Goal: Task Accomplishment & Management: Use online tool/utility

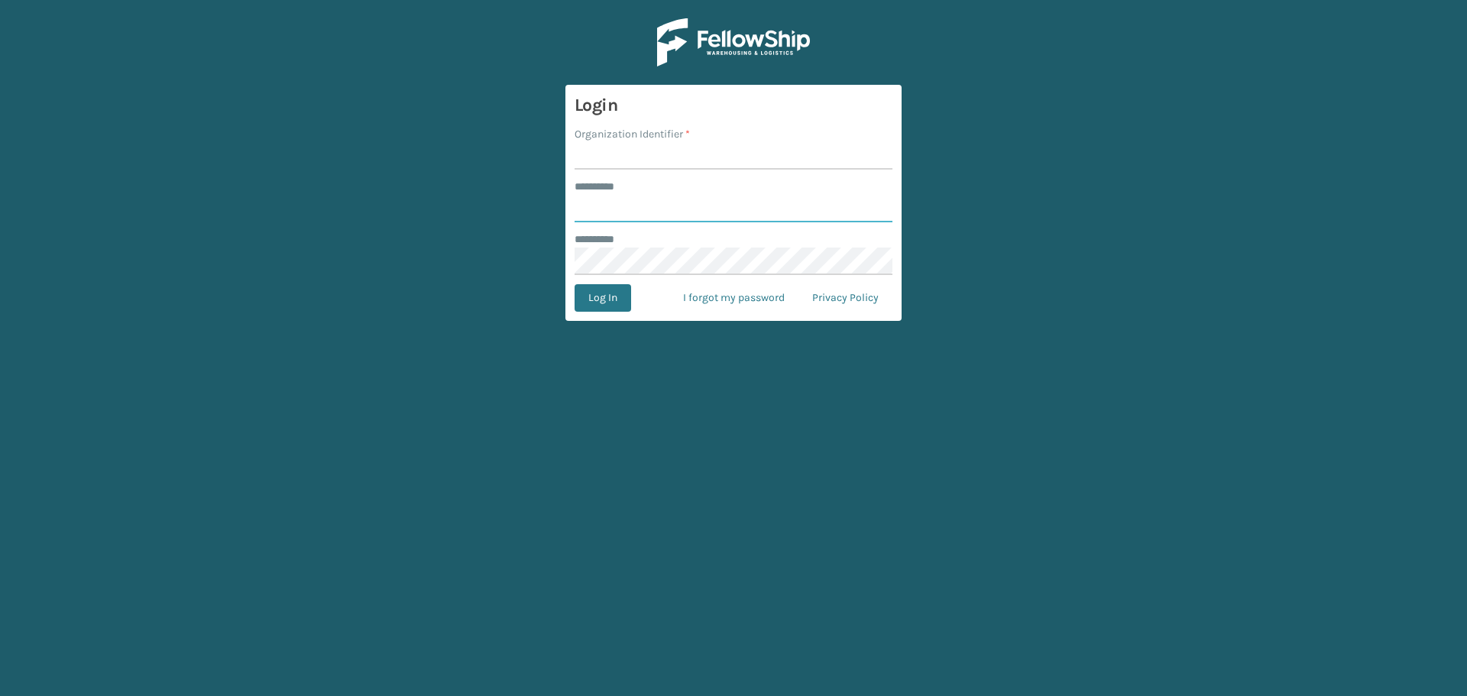
type input "******"
click at [708, 160] on input "Organization Identifier *" at bounding box center [734, 156] width 318 height 28
type input "SuperAdminOrganization"
click at [585, 295] on button "Log In" at bounding box center [603, 298] width 57 height 28
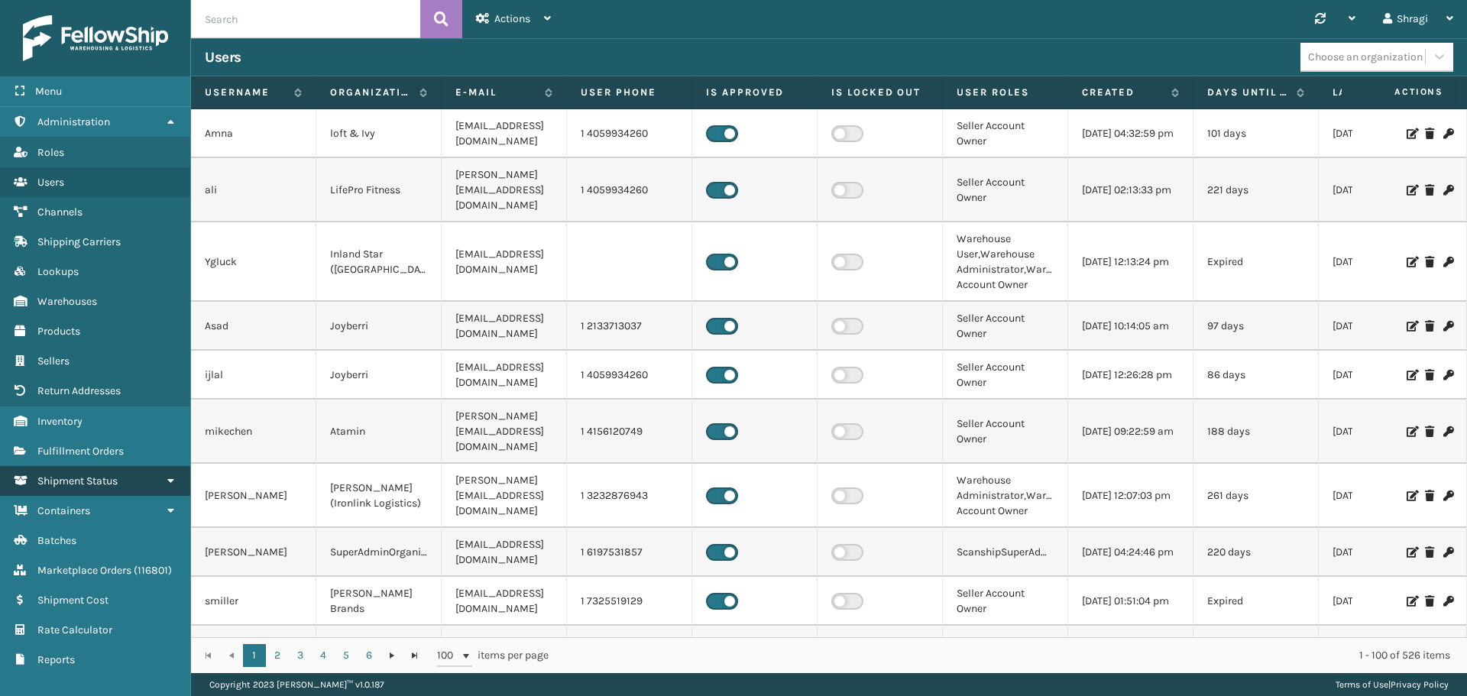
click at [113, 480] on span "Shipment Status" at bounding box center [77, 480] width 80 height 13
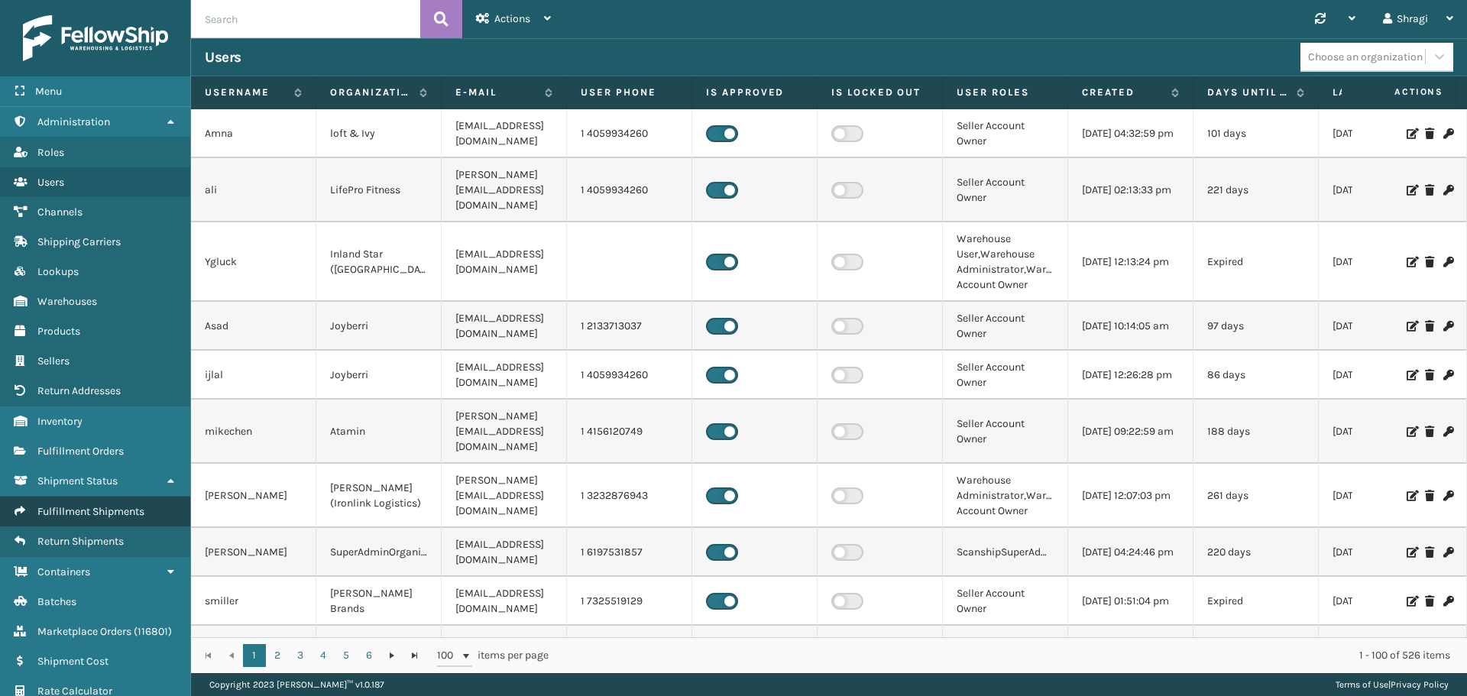
click at [106, 509] on span "Fulfillment Shipments" at bounding box center [90, 511] width 107 height 13
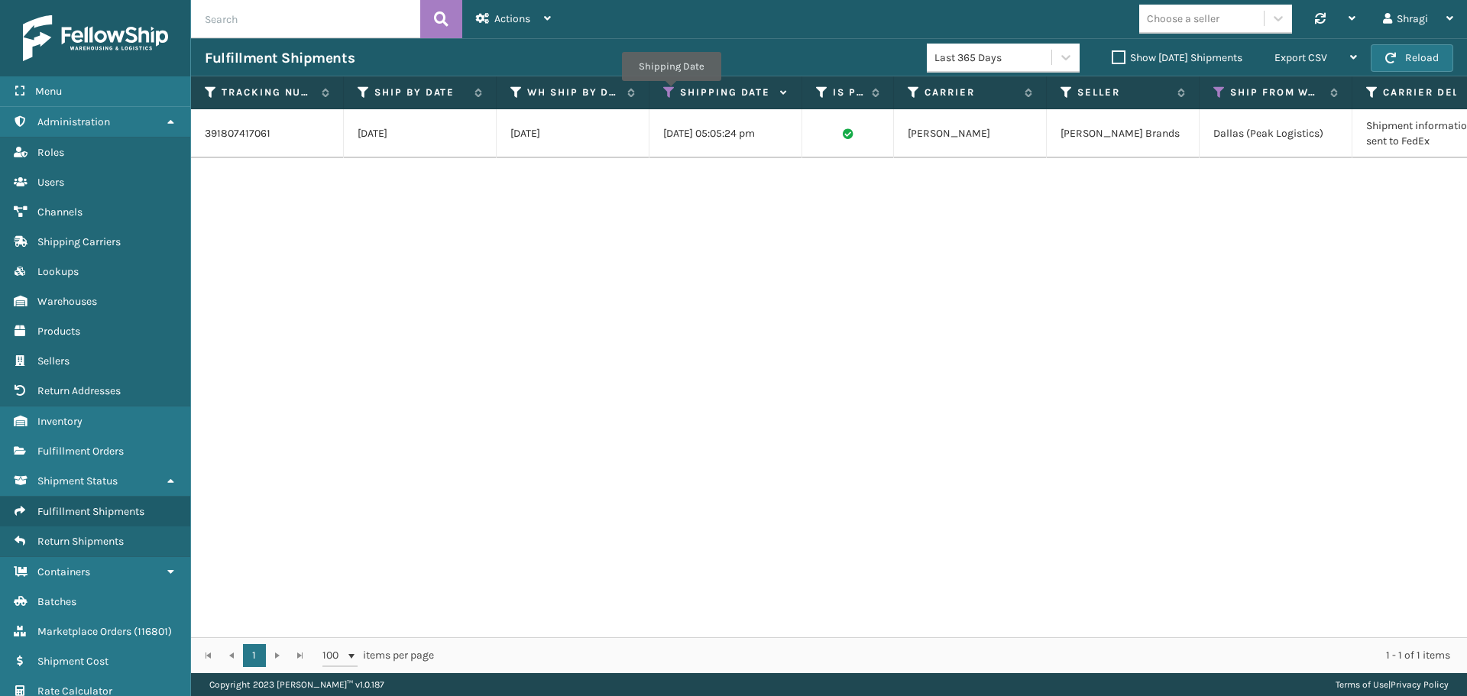
click at [671, 92] on icon at bounding box center [669, 93] width 12 height 14
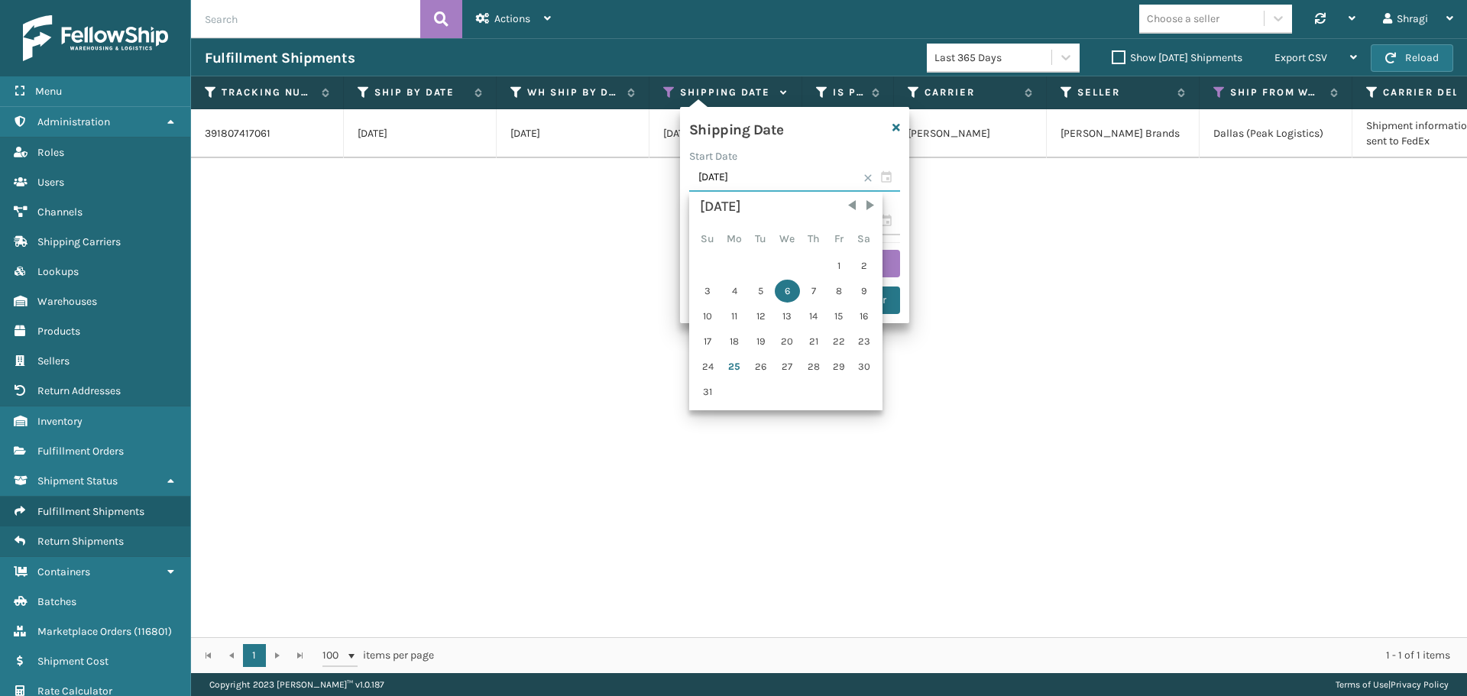
click at [789, 178] on input "[DATE]" at bounding box center [794, 178] width 211 height 28
click at [703, 364] on div "24" at bounding box center [708, 366] width 24 height 23
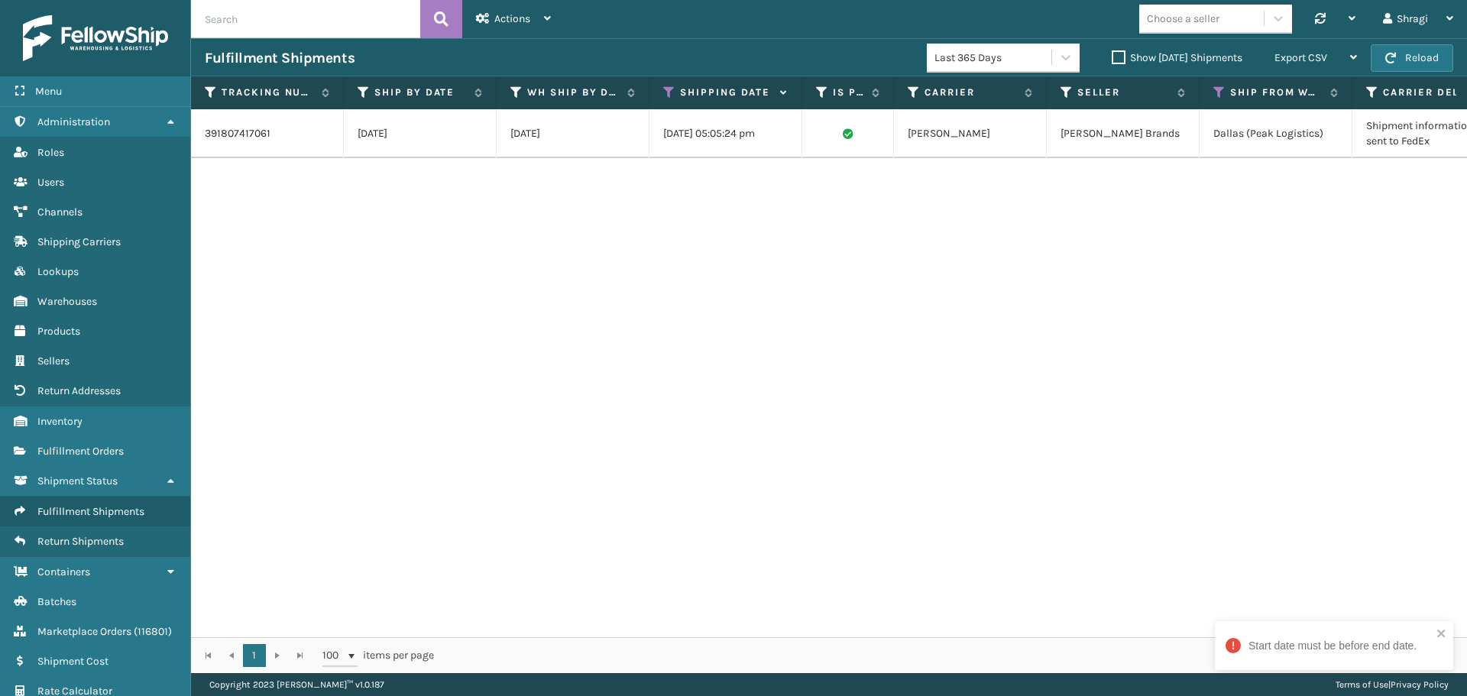
click at [1002, 279] on div "391807417061 [DATE] [DATE] [DATE] 05:05:24 pm [PERSON_NAME] FedEx [PERSON_NAME]…" at bounding box center [829, 373] width 1276 height 528
click at [672, 92] on icon at bounding box center [669, 93] width 12 height 14
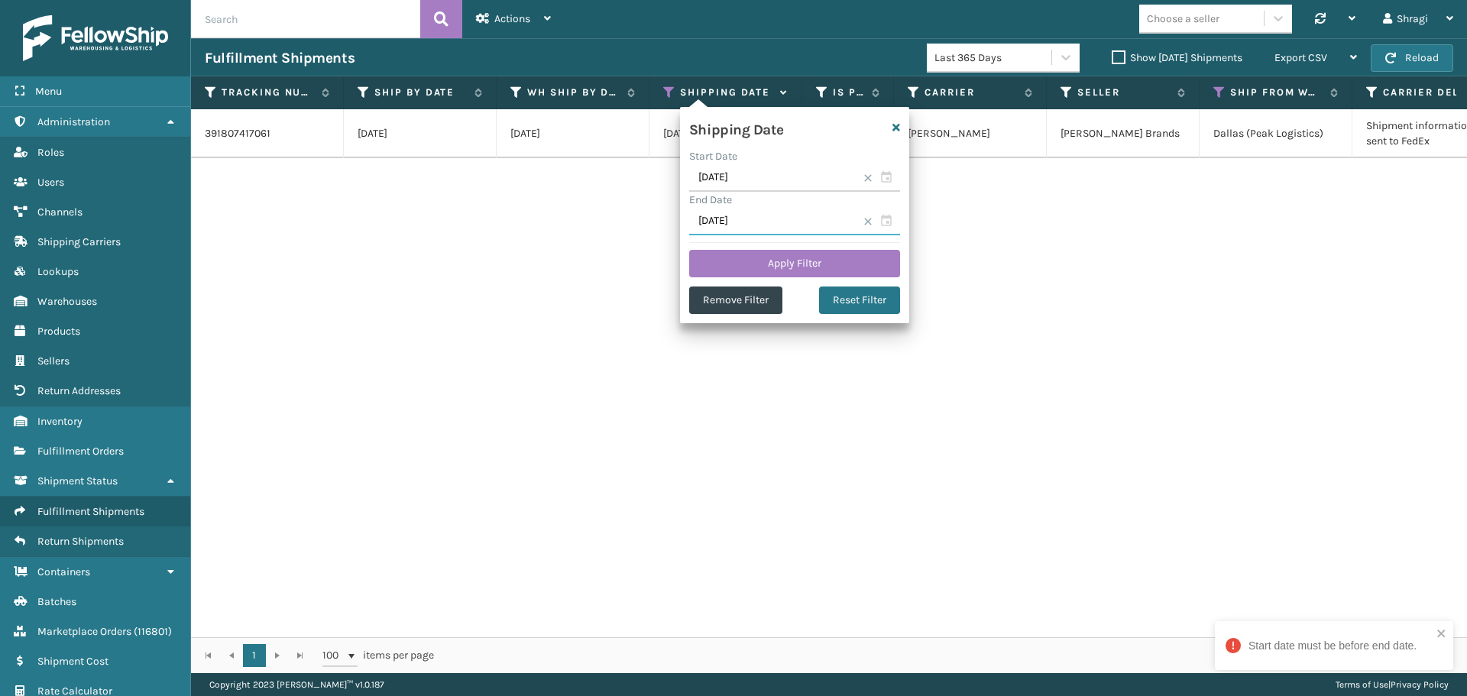
click at [881, 224] on input "[DATE]" at bounding box center [794, 222] width 211 height 28
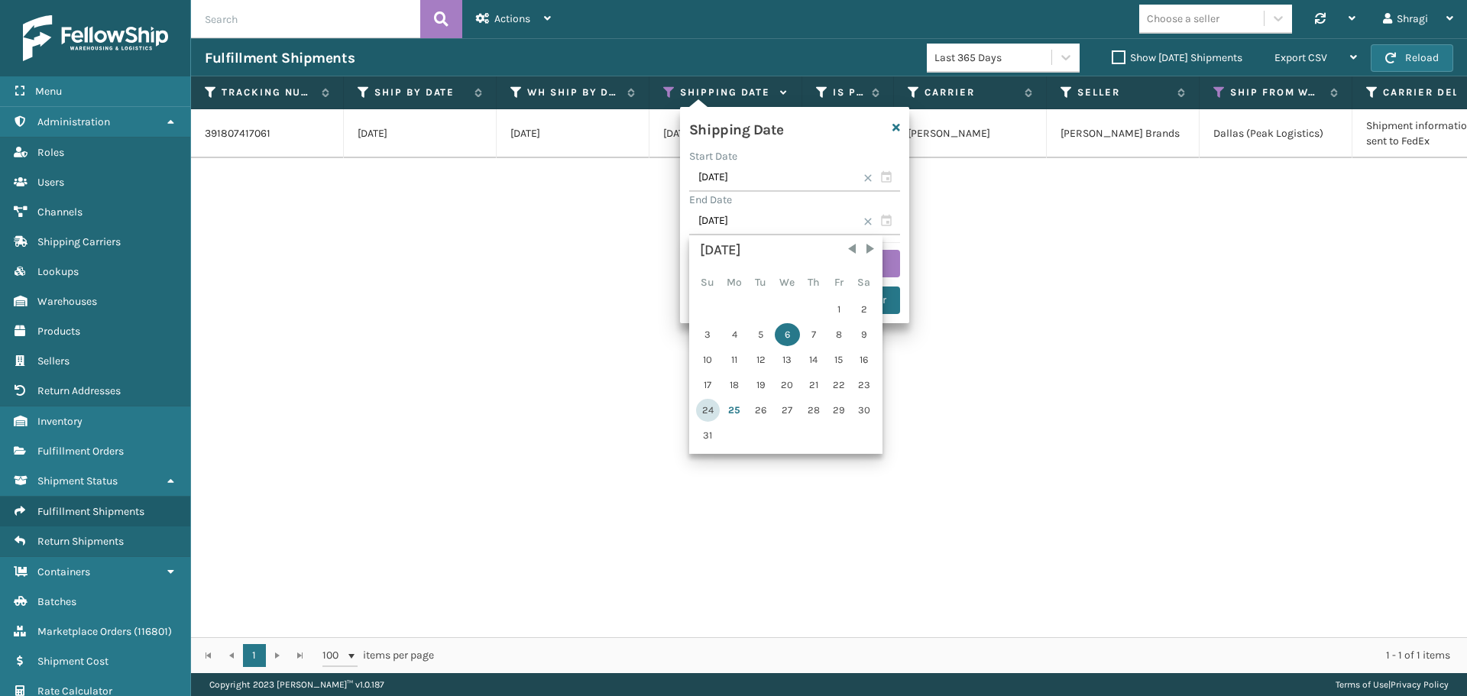
click at [713, 413] on div "24" at bounding box center [708, 410] width 24 height 23
type input "[DATE]"
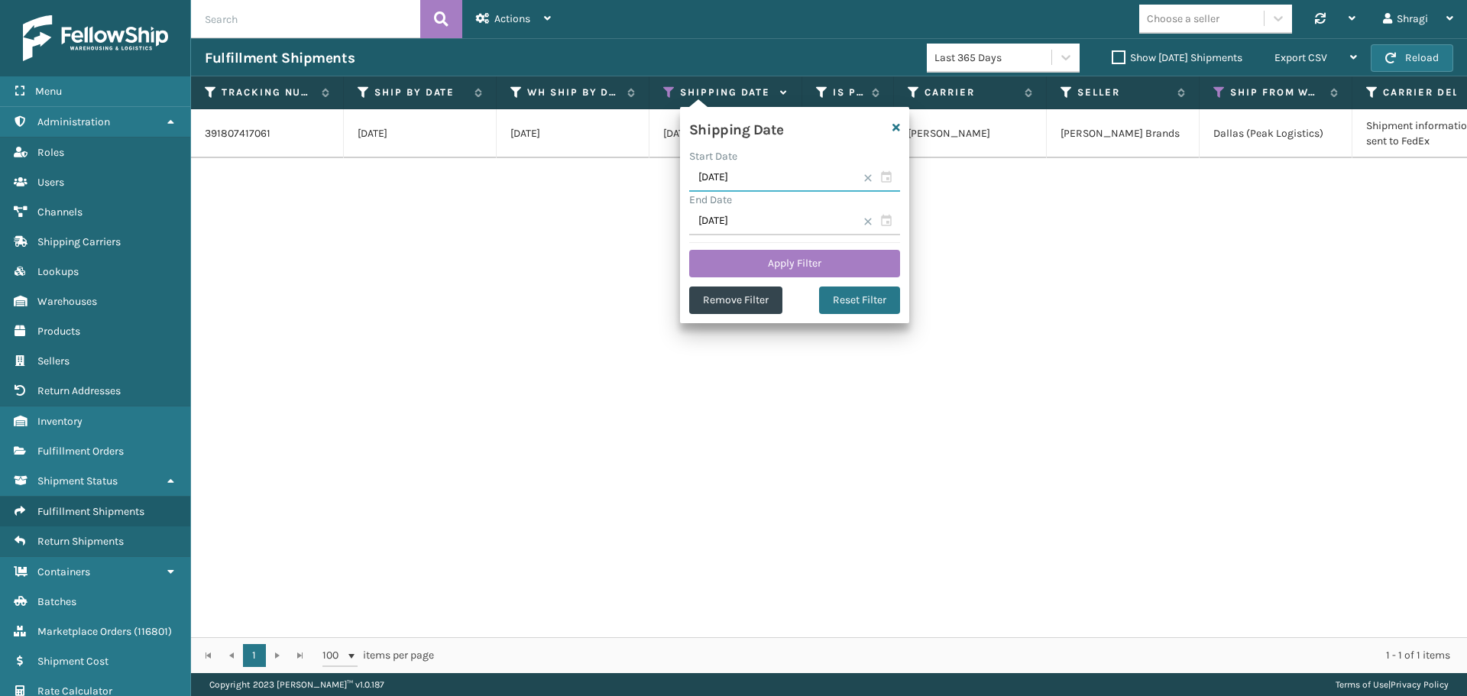
click at [775, 166] on input "[DATE]" at bounding box center [794, 178] width 211 height 28
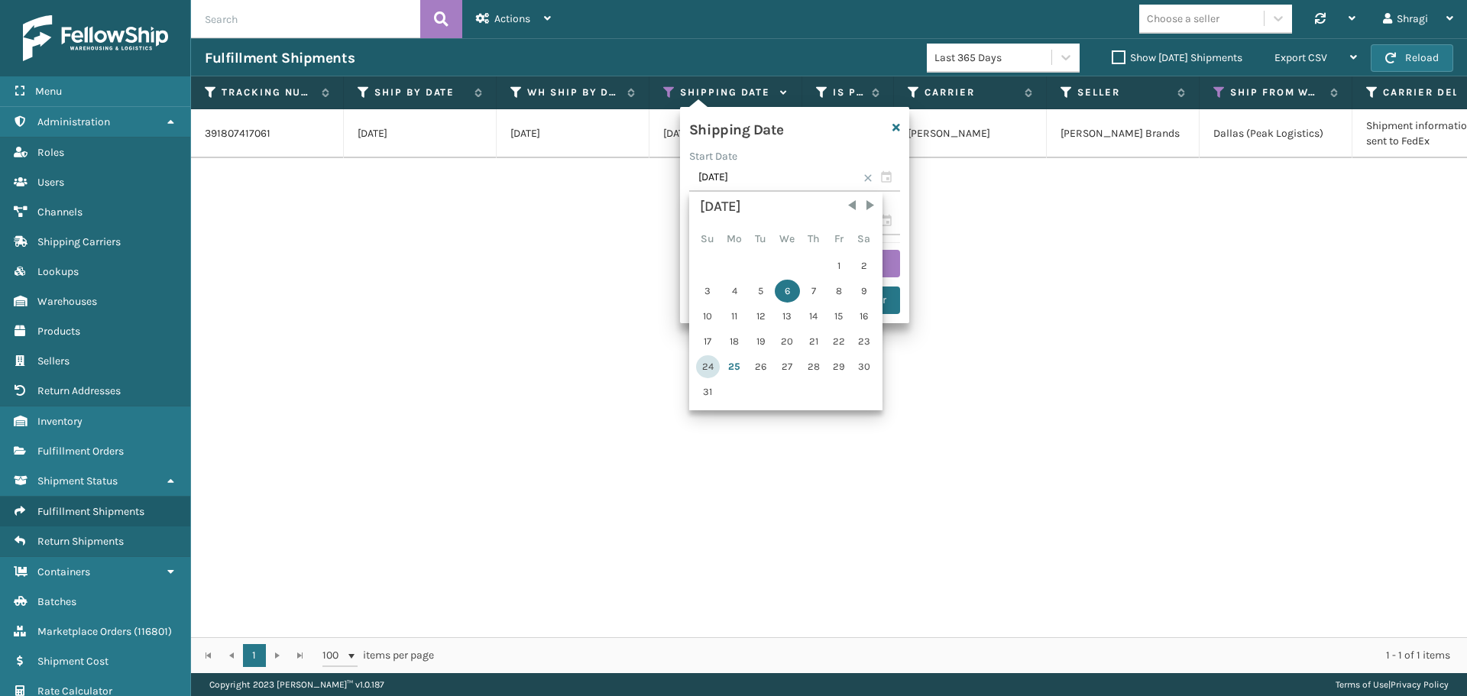
click at [706, 369] on div "24" at bounding box center [708, 366] width 24 height 23
type input "[DATE]"
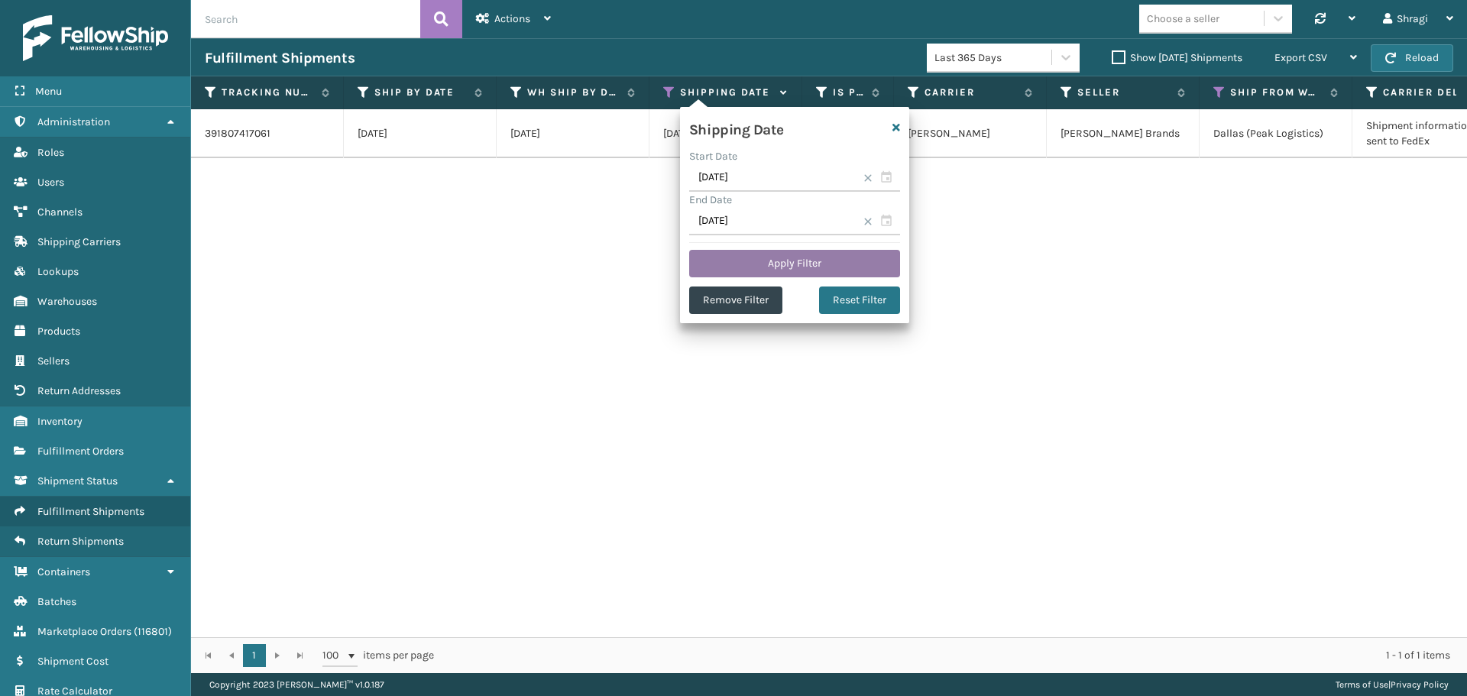
click at [746, 260] on button "Apply Filter" at bounding box center [794, 264] width 211 height 28
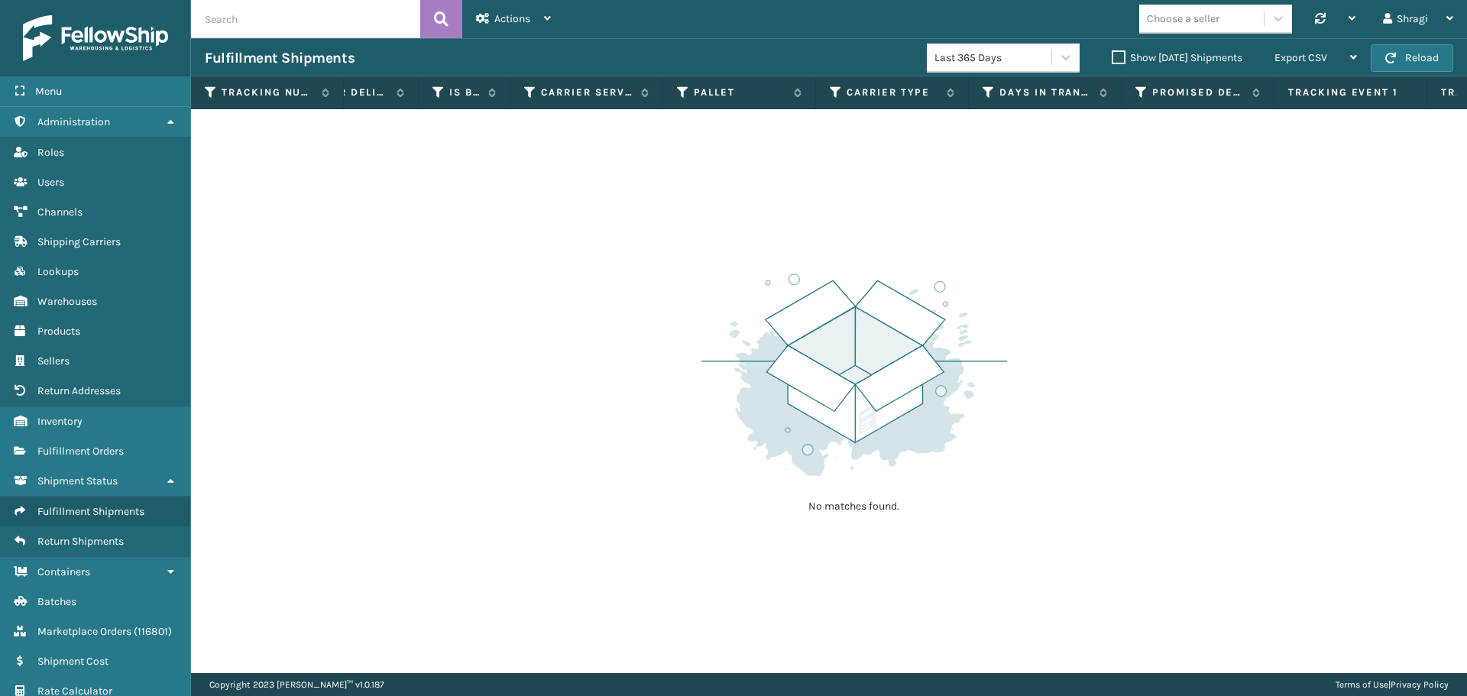
scroll to position [0, 1130]
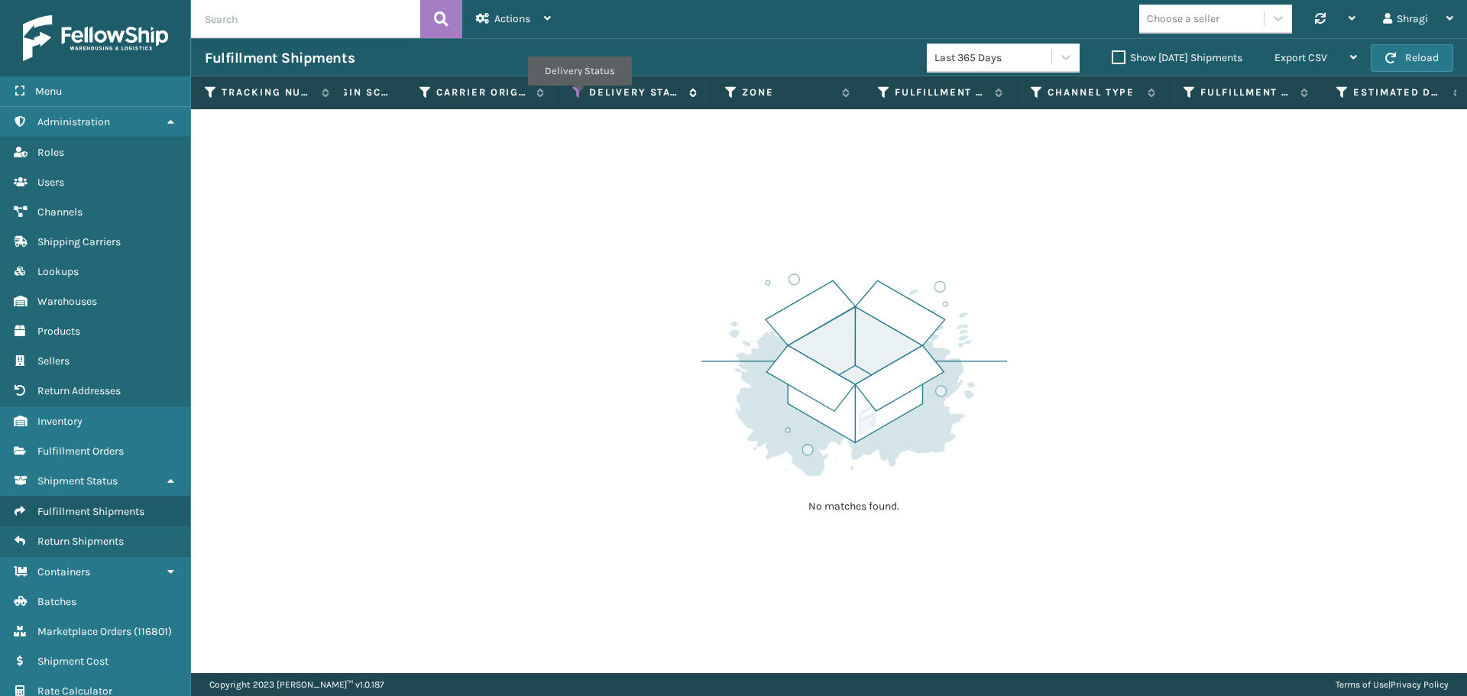
click at [579, 96] on icon at bounding box center [578, 93] width 12 height 14
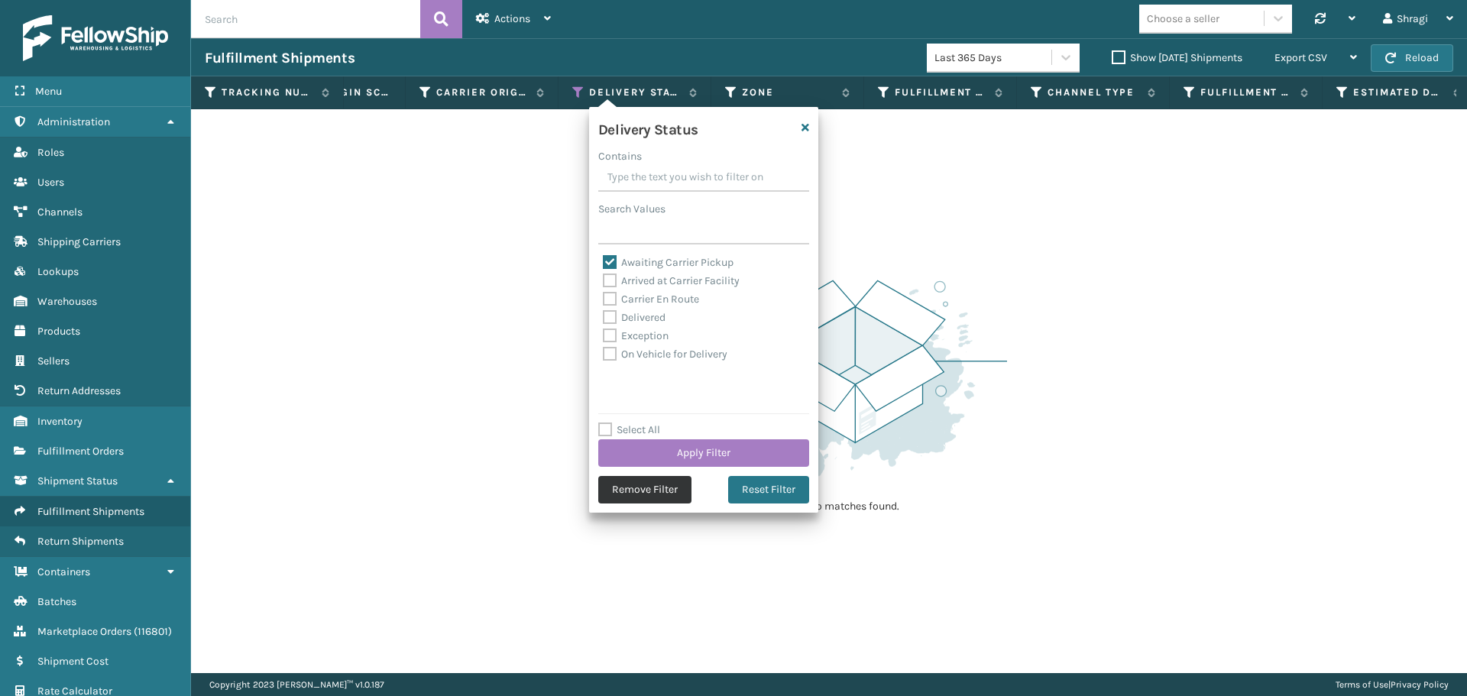
click at [643, 480] on button "Remove Filter" at bounding box center [644, 490] width 93 height 28
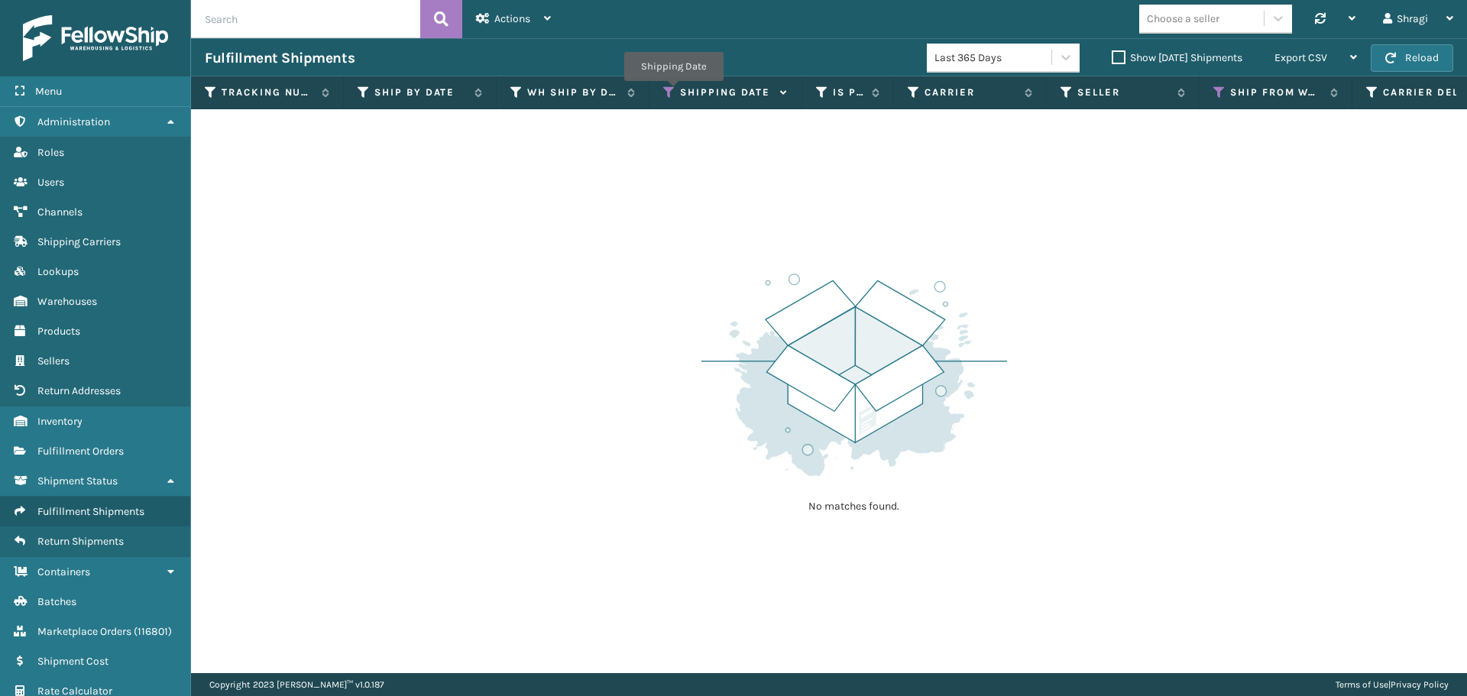
click at [672, 90] on icon at bounding box center [669, 93] width 12 height 14
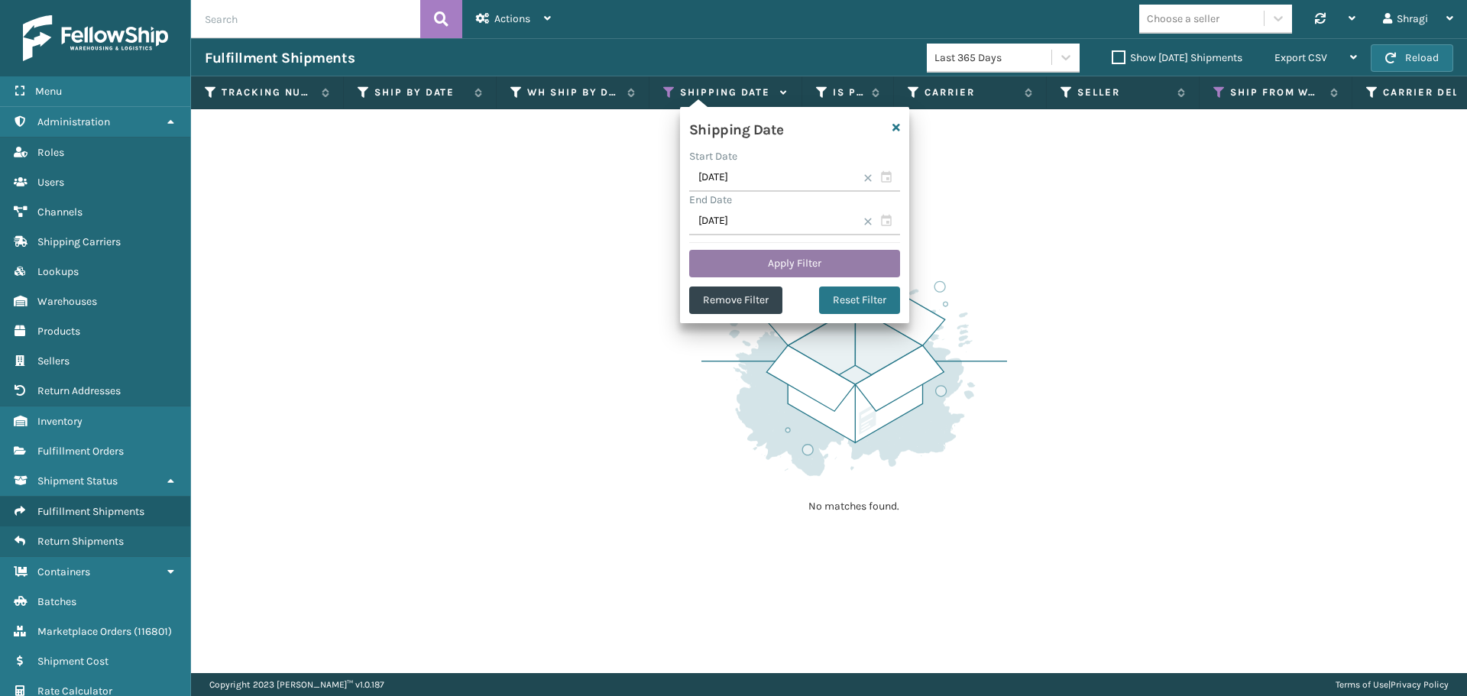
click at [762, 262] on button "Apply Filter" at bounding box center [794, 264] width 211 height 28
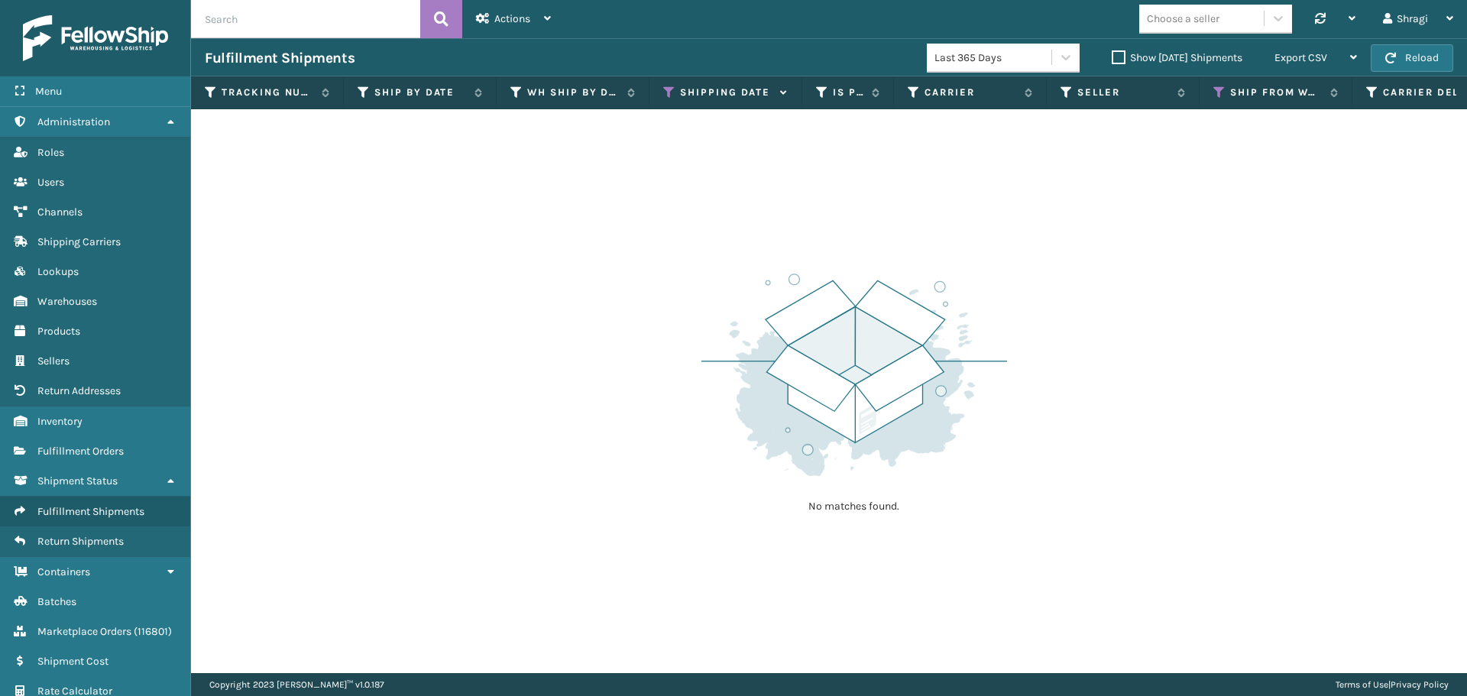
click at [978, 55] on div "Last 365 Days" at bounding box center [993, 58] width 118 height 16
click at [1112, 58] on label "Show [DATE] Shipments" at bounding box center [1177, 57] width 131 height 13
click at [1112, 58] on input "Show [DATE] Shipments" at bounding box center [1112, 54] width 1 height 10
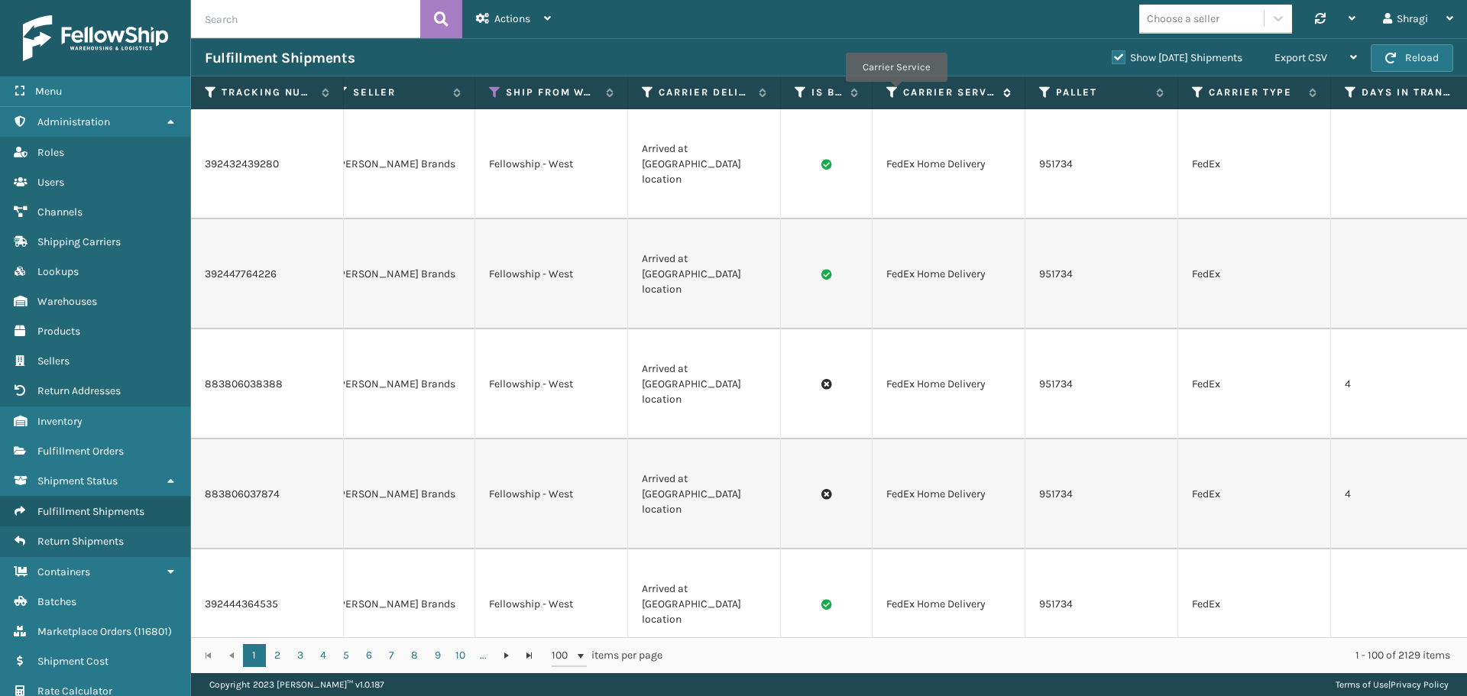
click at [895, 92] on icon at bounding box center [892, 93] width 12 height 14
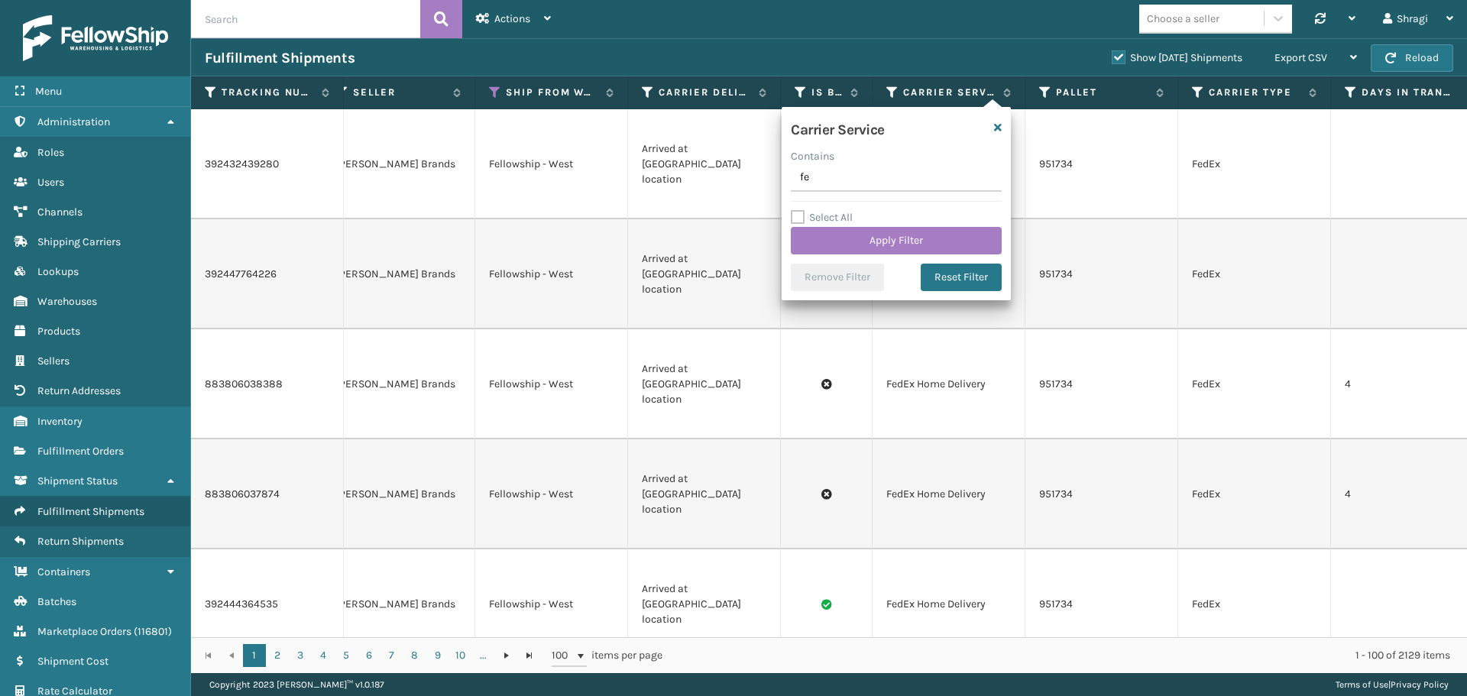
type input "f"
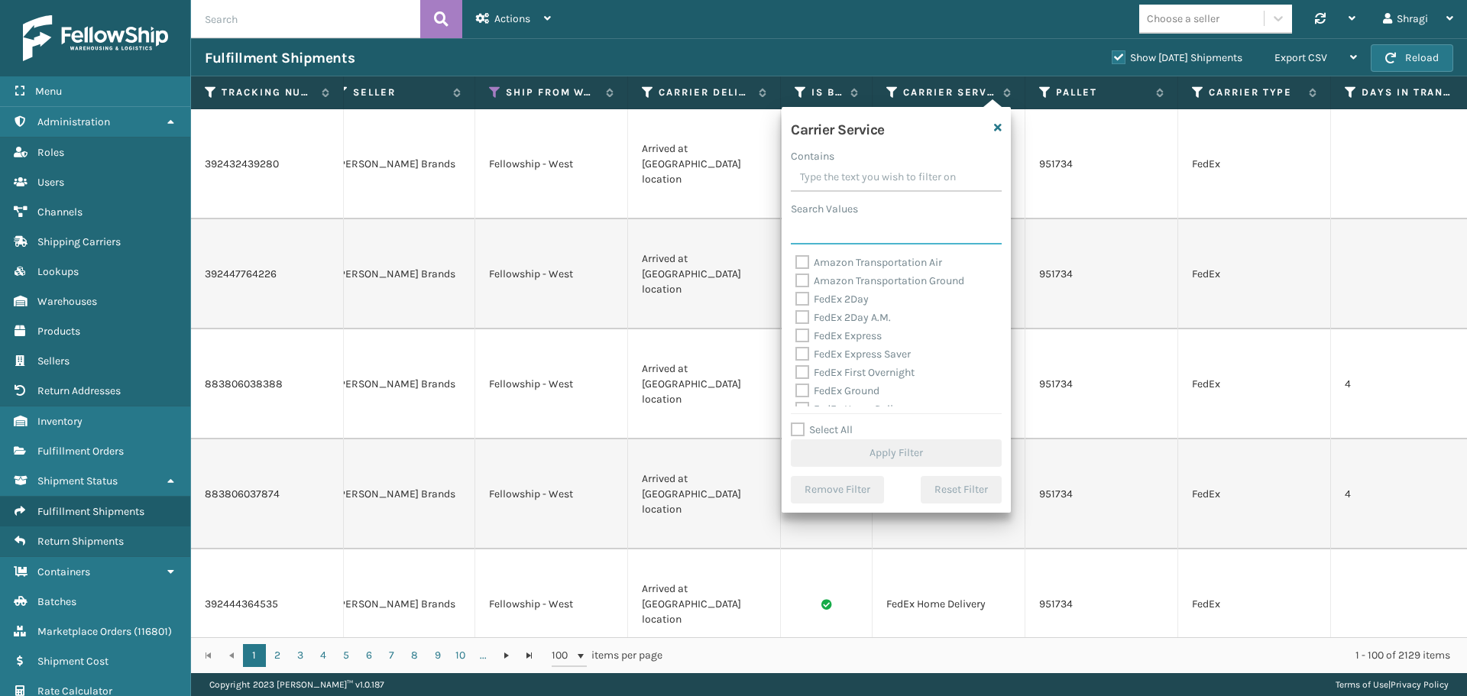
click at [854, 241] on input "Search Values" at bounding box center [896, 231] width 211 height 28
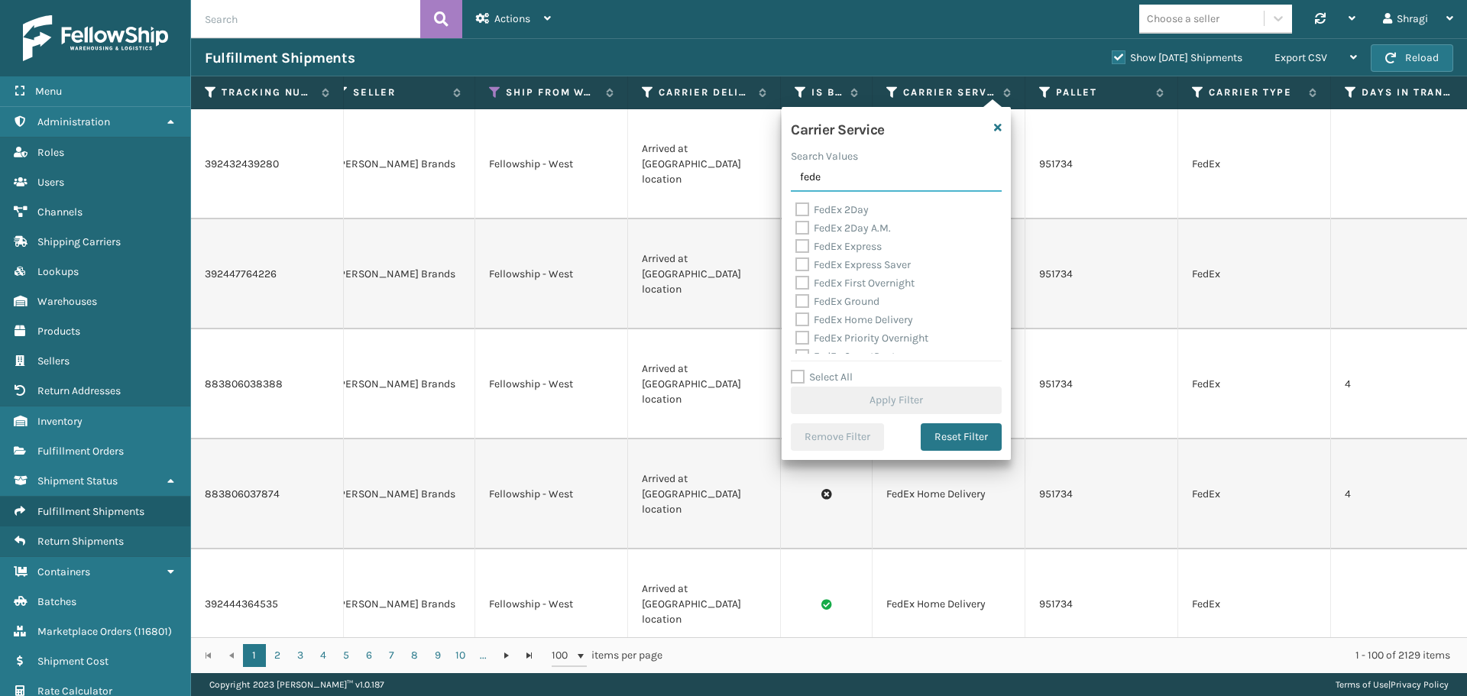
type input "fede"
click at [805, 371] on label "Select All" at bounding box center [822, 377] width 62 height 13
click at [805, 370] on input "Select All" at bounding box center [905, 369] width 229 height 2
checkbox input "true"
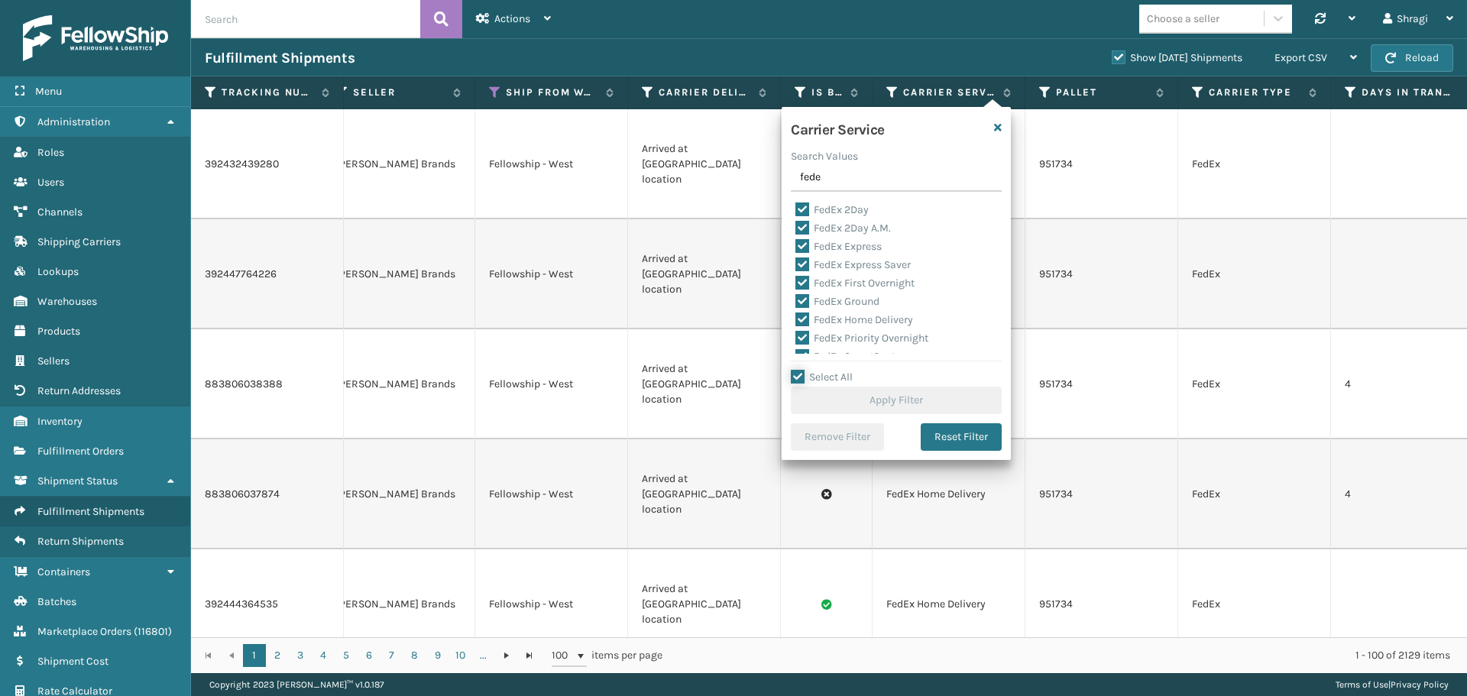
checkbox input "true"
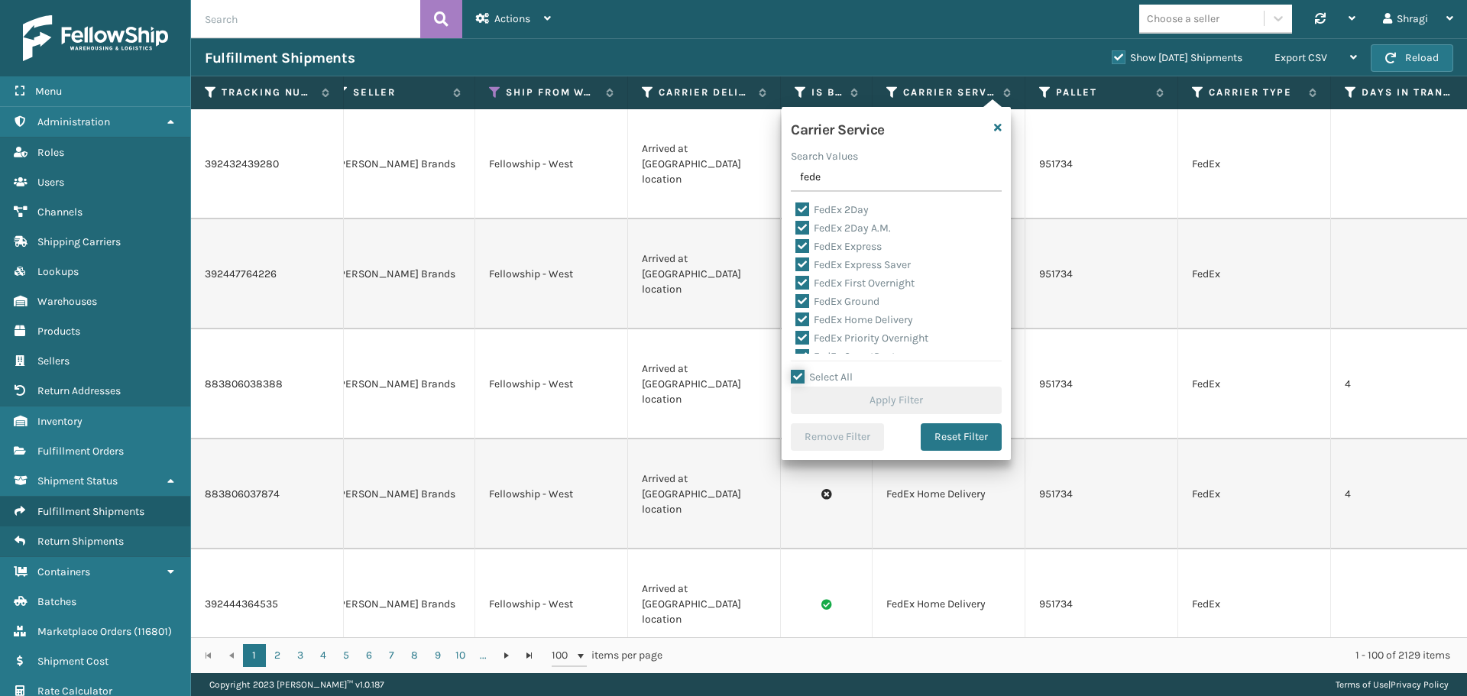
checkbox input "true"
click at [840, 387] on button "Apply Filter" at bounding box center [896, 401] width 211 height 28
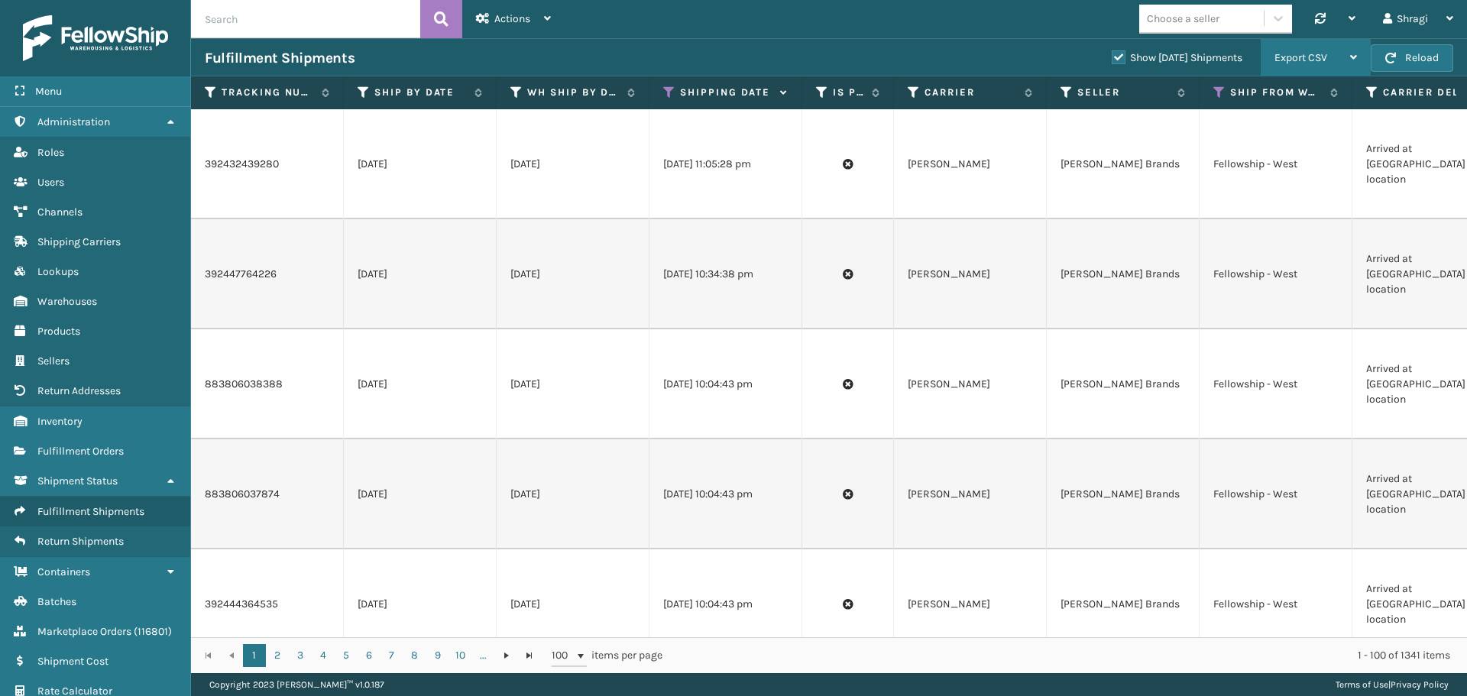
click at [1342, 55] on div "Export CSV" at bounding box center [1315, 58] width 83 height 38
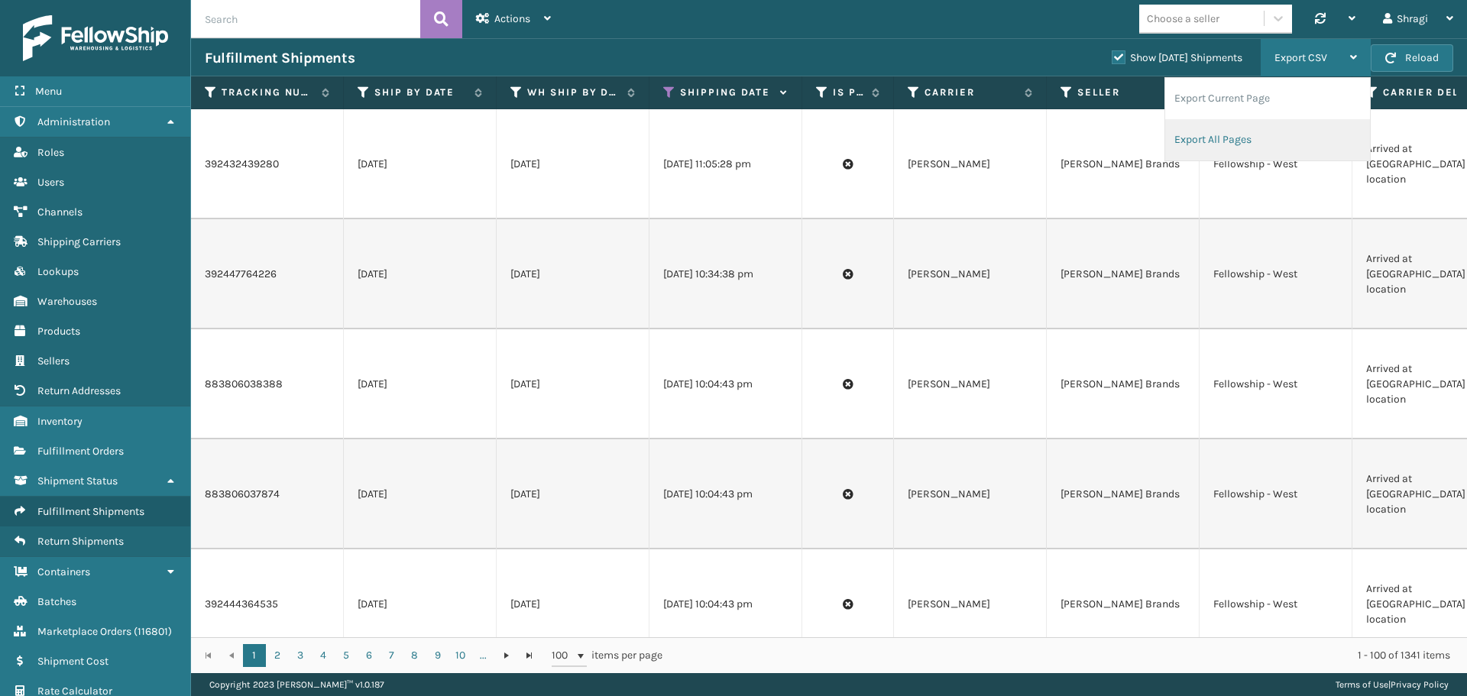
click at [1244, 133] on li "Export All Pages" at bounding box center [1267, 139] width 205 height 41
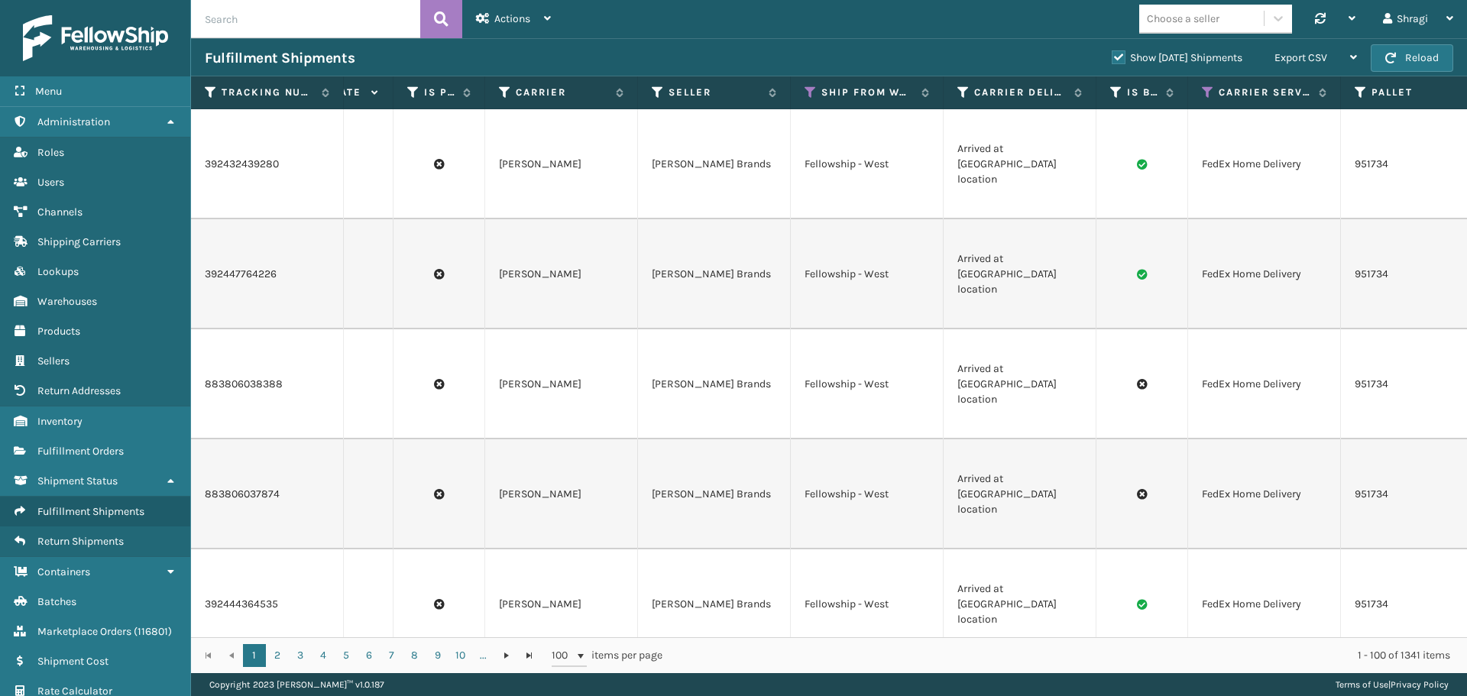
scroll to position [0, 552]
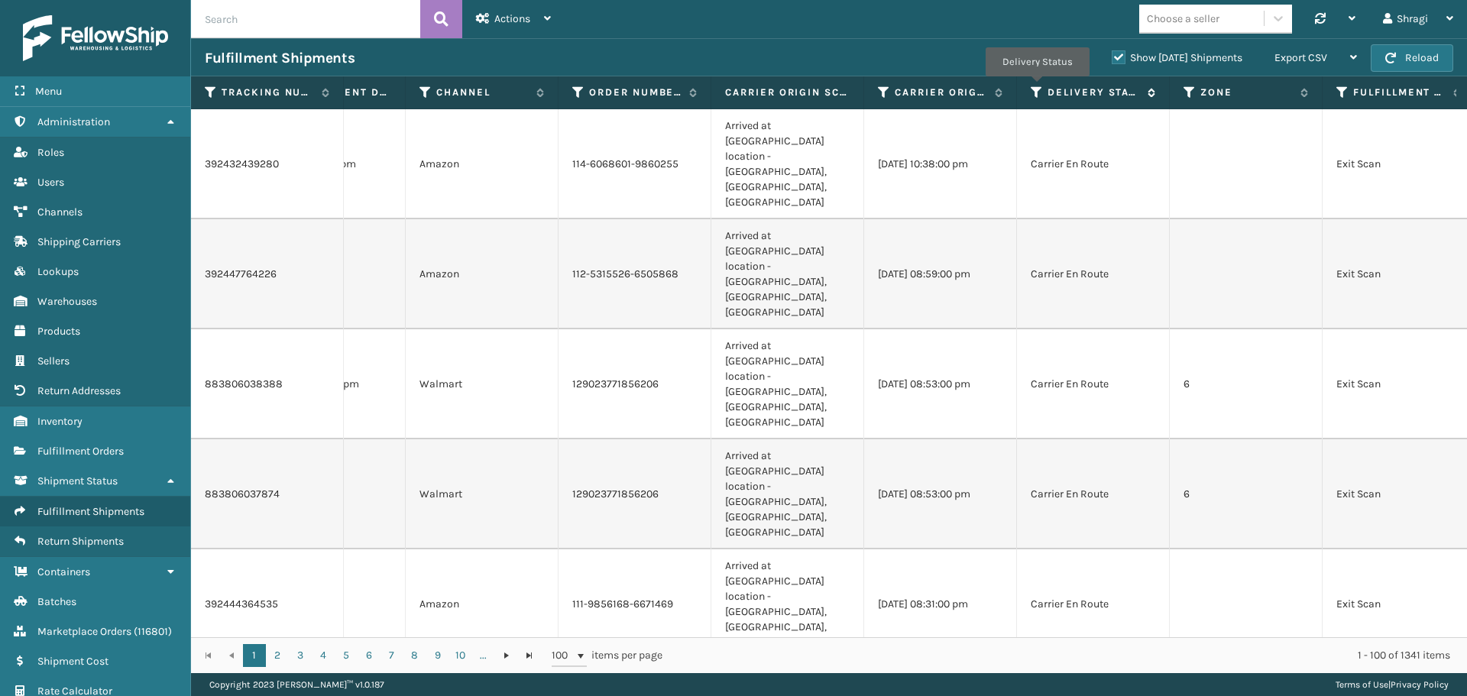
click at [1037, 87] on icon at bounding box center [1037, 93] width 12 height 14
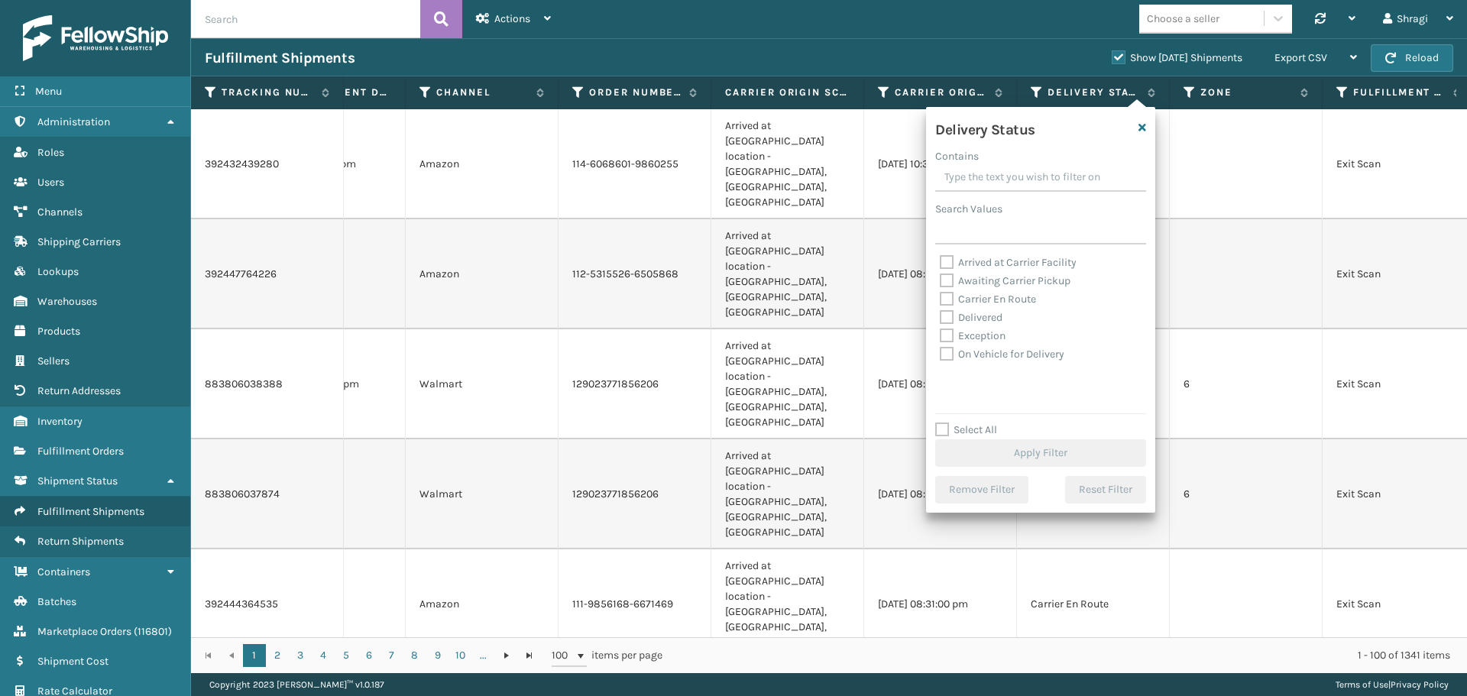
click at [994, 277] on label "Awaiting Carrier Pickup" at bounding box center [1005, 280] width 131 height 13
click at [941, 277] on input "Awaiting Carrier Pickup" at bounding box center [940, 277] width 1 height 10
checkbox input "true"
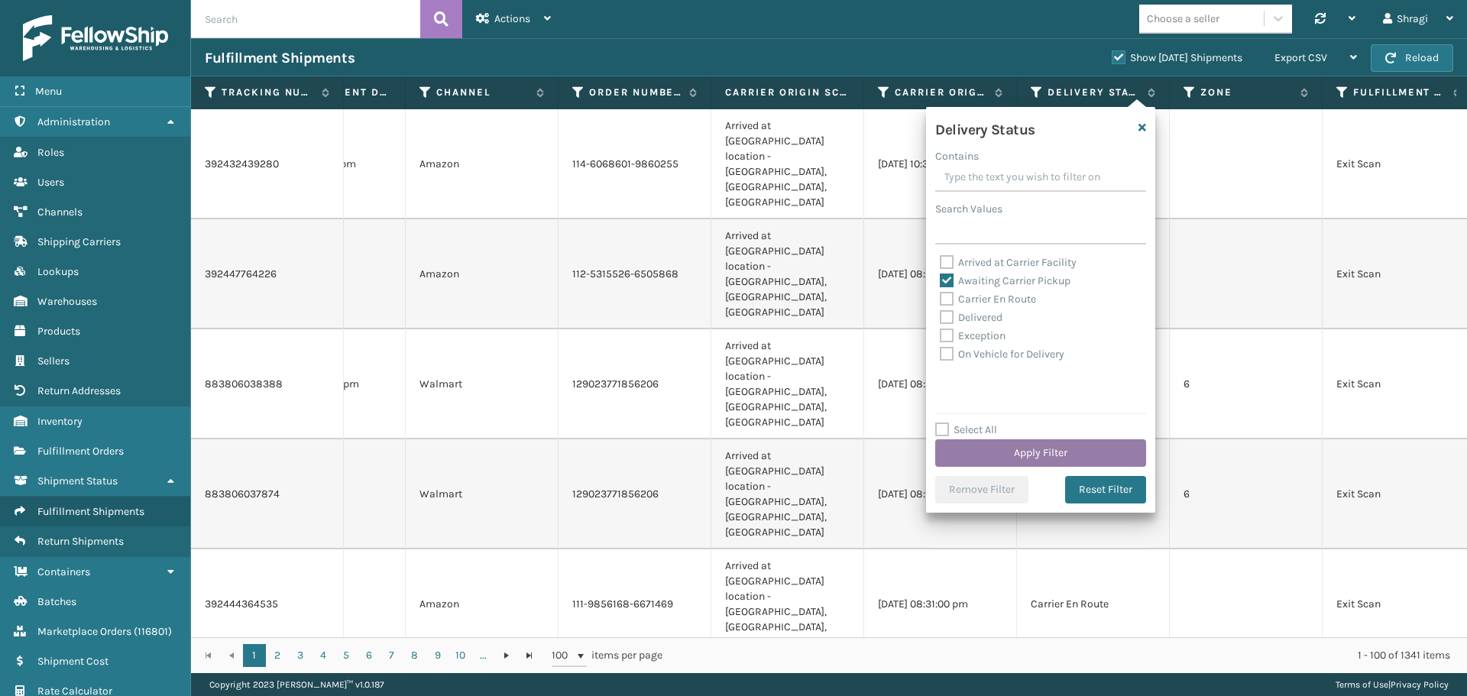
click at [988, 461] on button "Apply Filter" at bounding box center [1040, 453] width 211 height 28
